Goal: Register for event/course

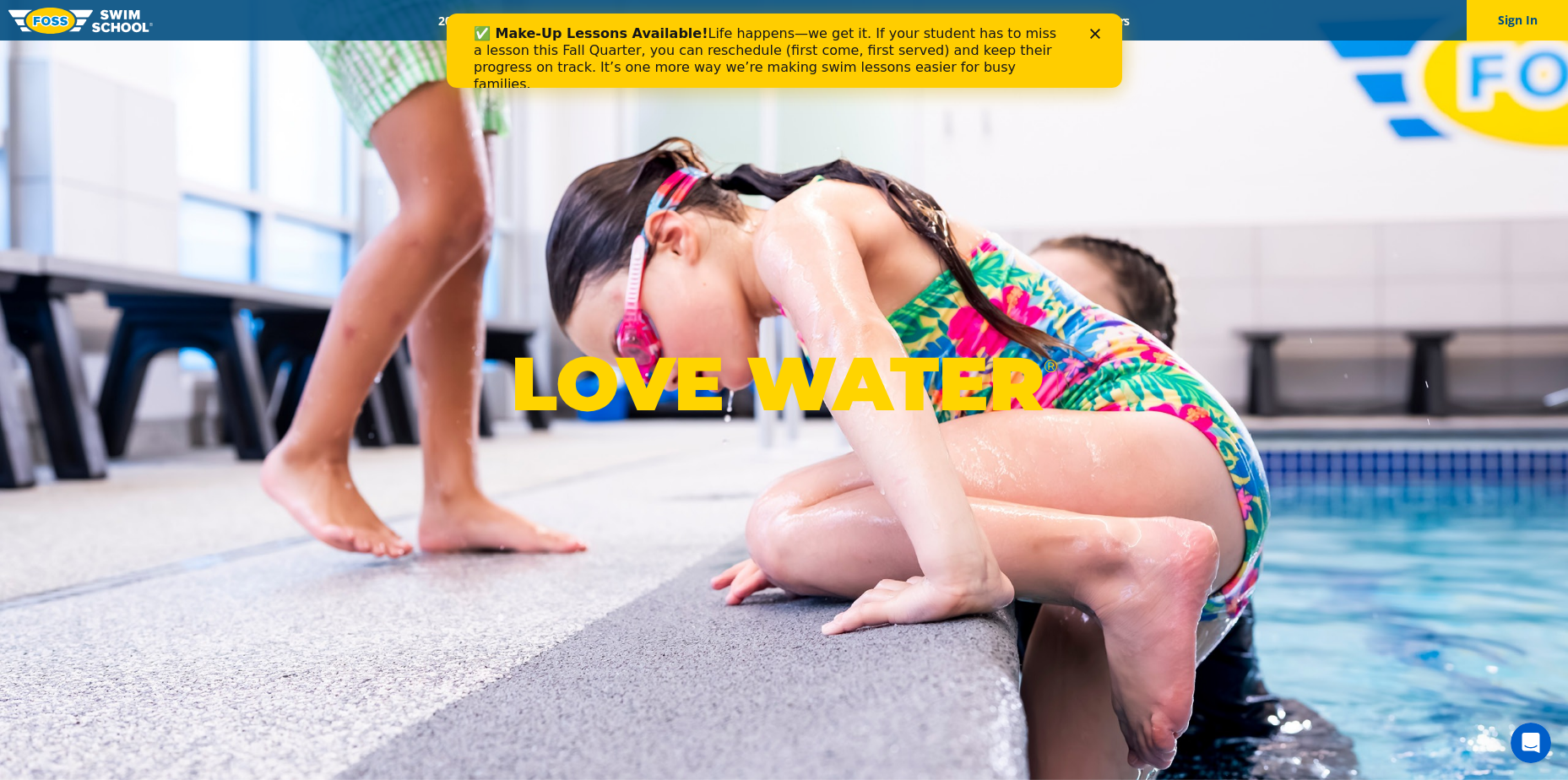
drag, startPoint x: 943, startPoint y: 32, endPoint x: 496, endPoint y: 19, distance: 447.2
click at [496, 19] on div "✅ Make-Up Lessons Available! Life happens—we get it. If your student has to mis…" at bounding box center [783, 50] width 676 height 74
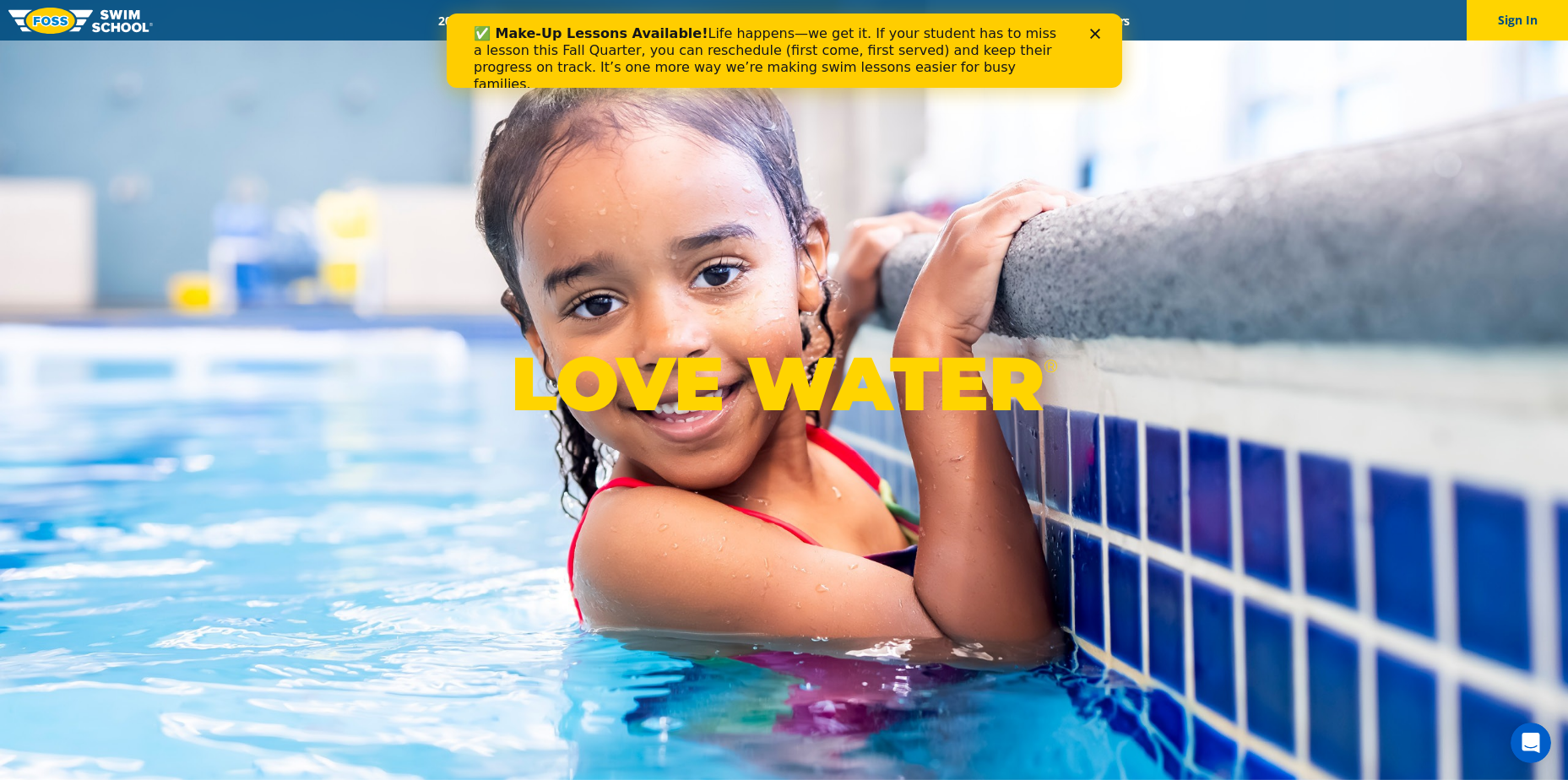
click at [1095, 31] on icon "Close" at bounding box center [1094, 34] width 10 height 10
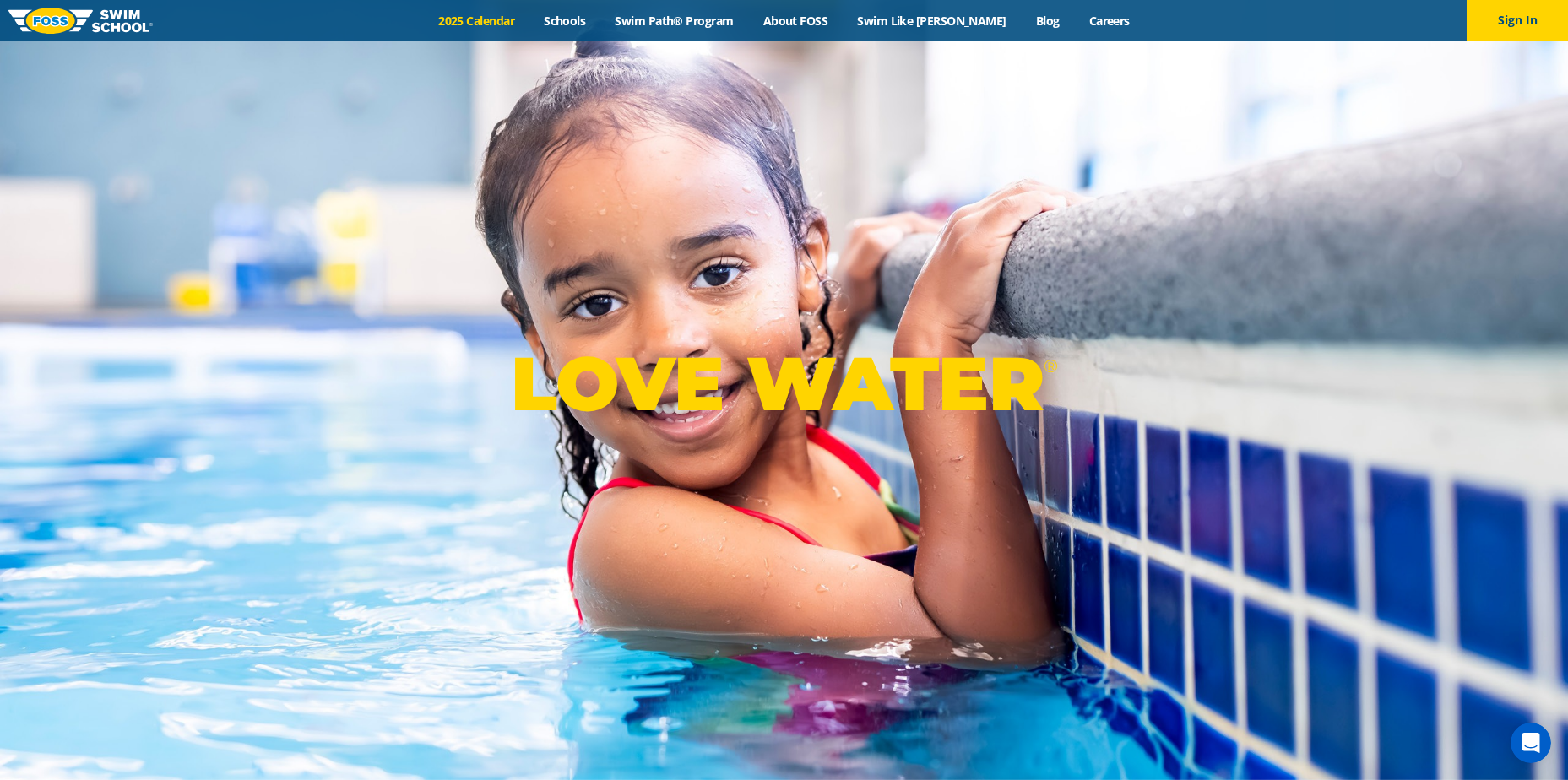
click at [529, 25] on link "2025 Calendar" at bounding box center [477, 20] width 105 height 16
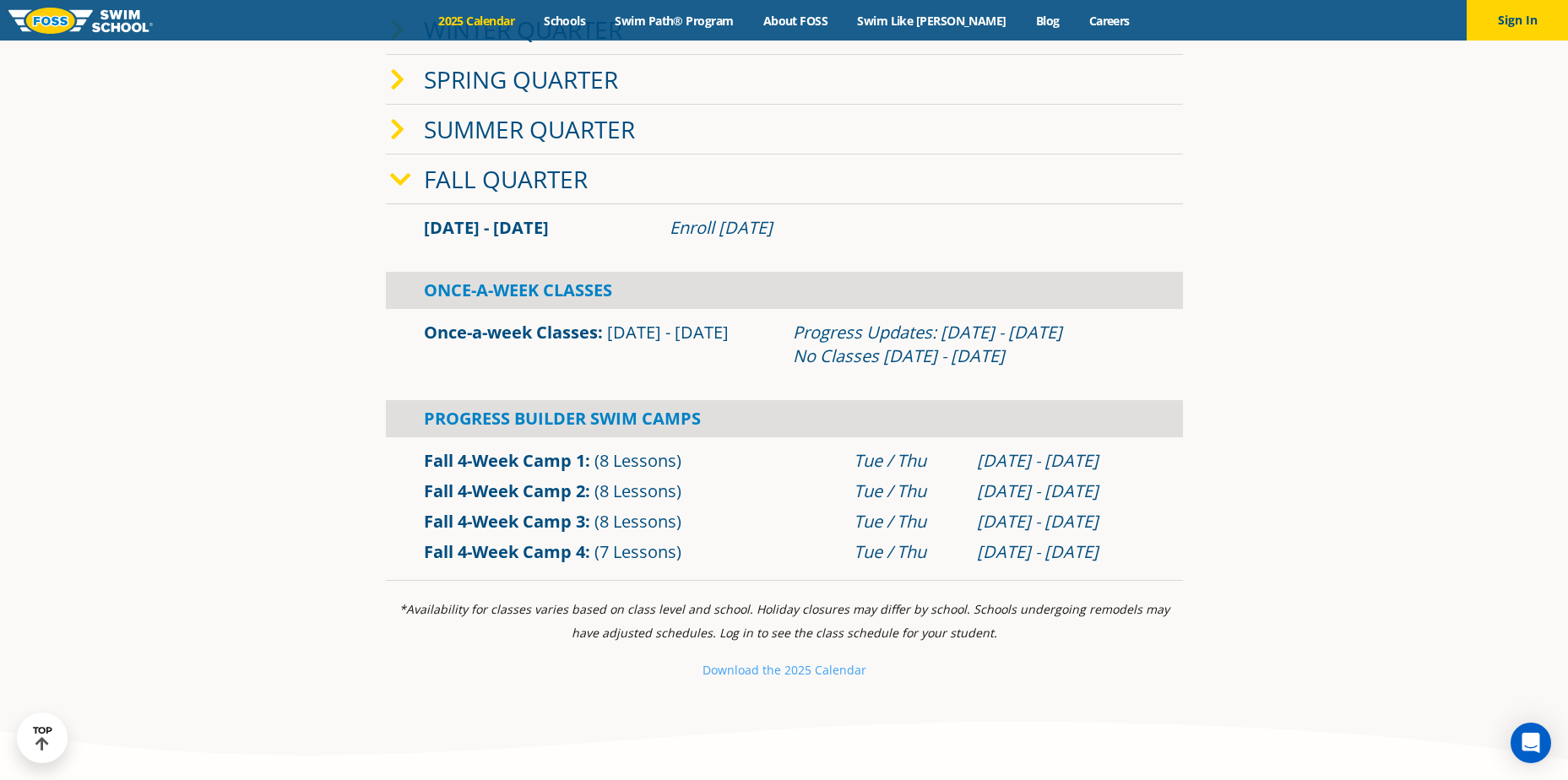
scroll to position [591, 0]
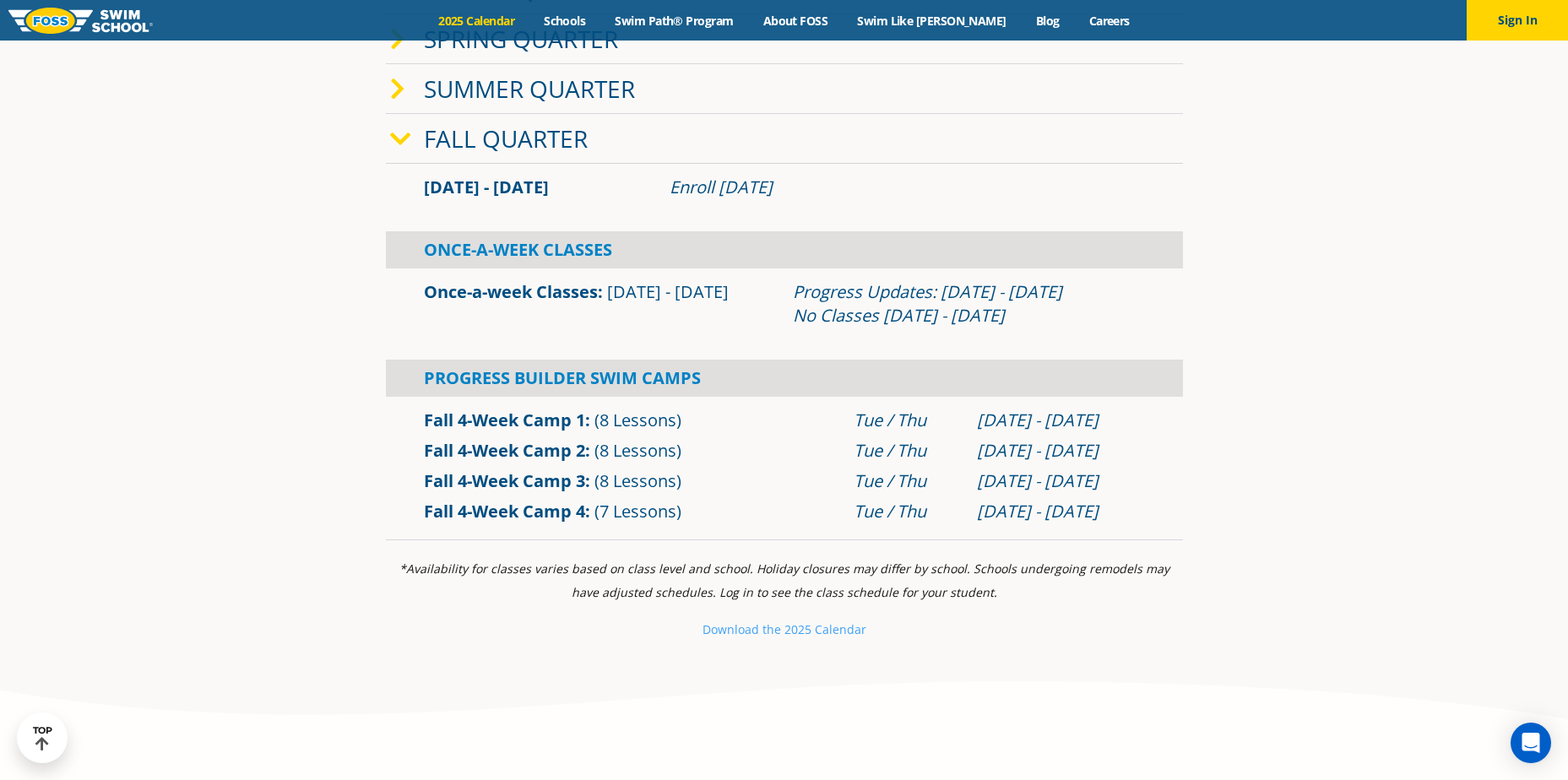
click at [555, 484] on link "Fall 4-Week Camp 3" at bounding box center [505, 480] width 161 height 23
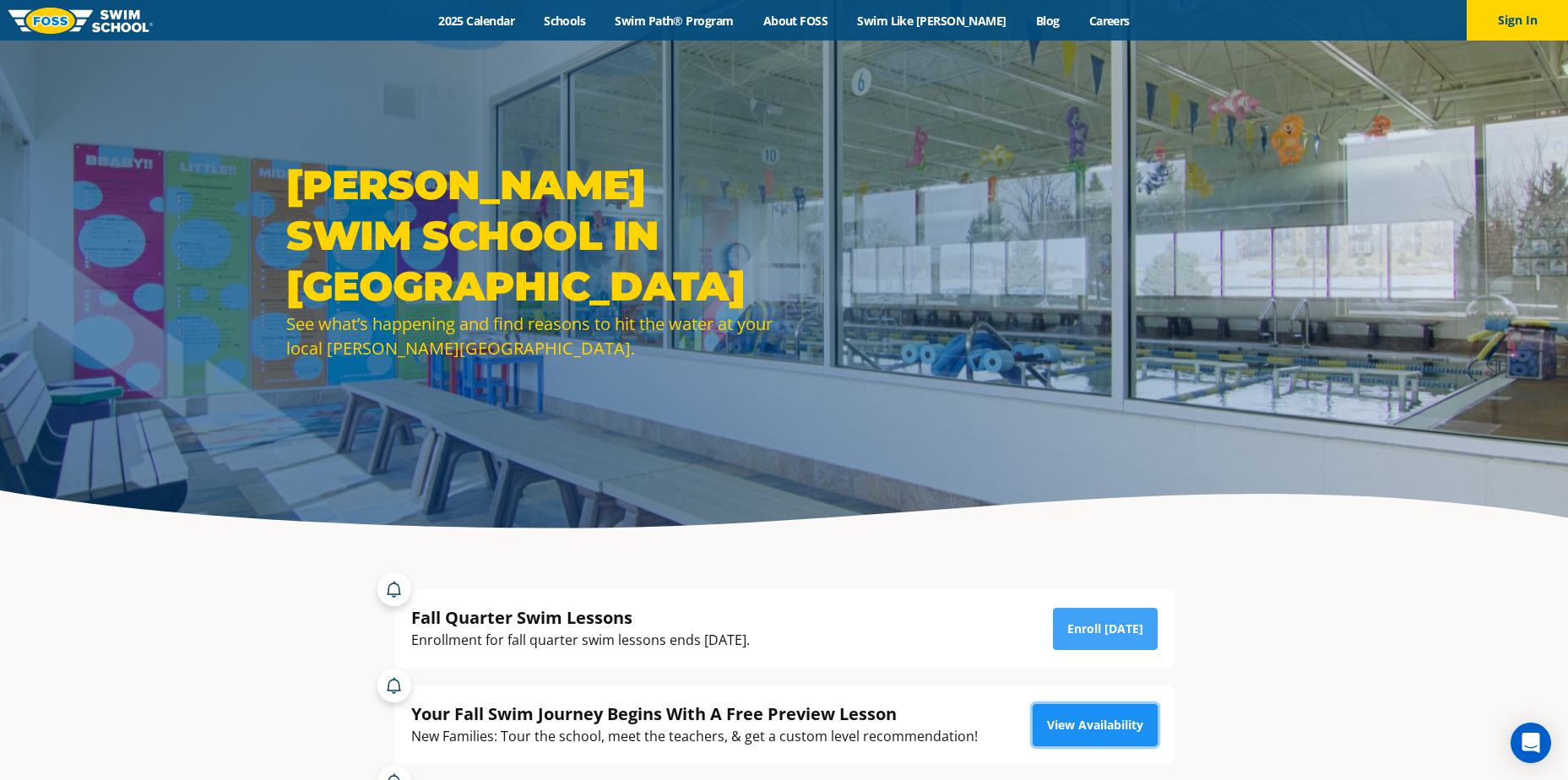
click at [751, 512] on link "View Availability" at bounding box center [1095, 725] width 125 height 42
